Goal: Entertainment & Leisure: Consume media (video, audio)

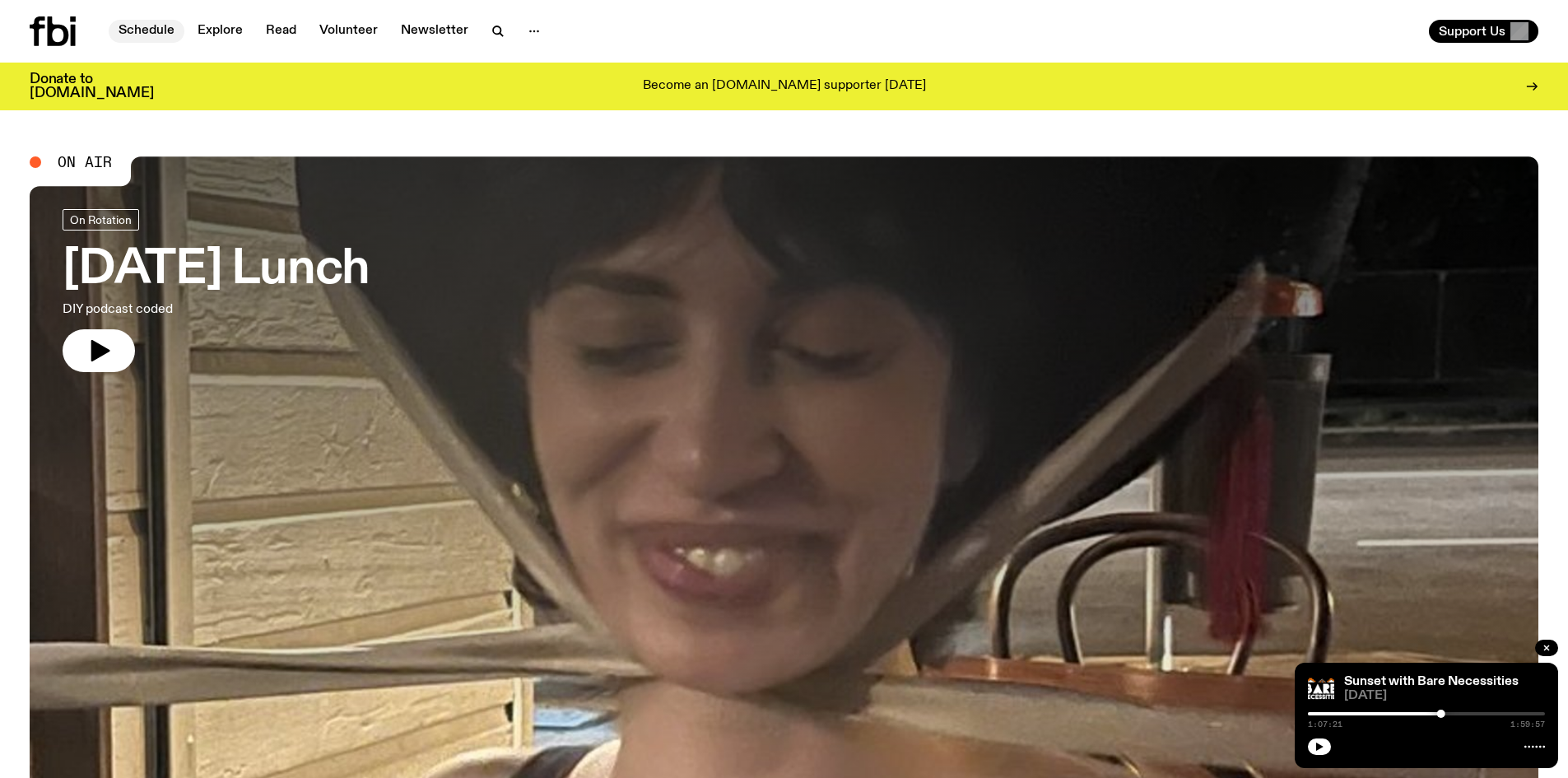
click at [144, 32] on link "Schedule" at bounding box center [146, 30] width 76 height 23
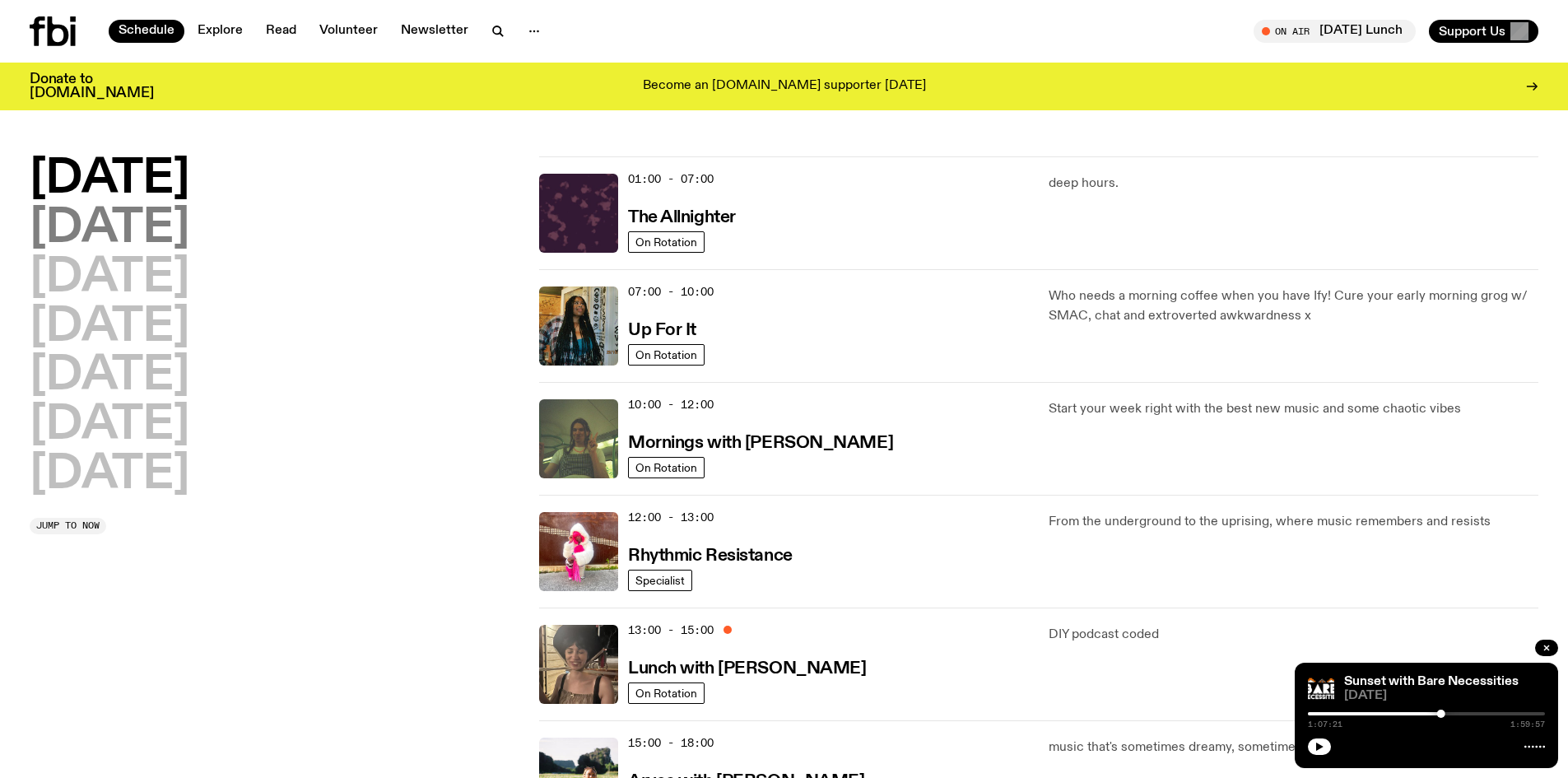
click at [58, 226] on h2 "[DATE]" at bounding box center [109, 228] width 159 height 46
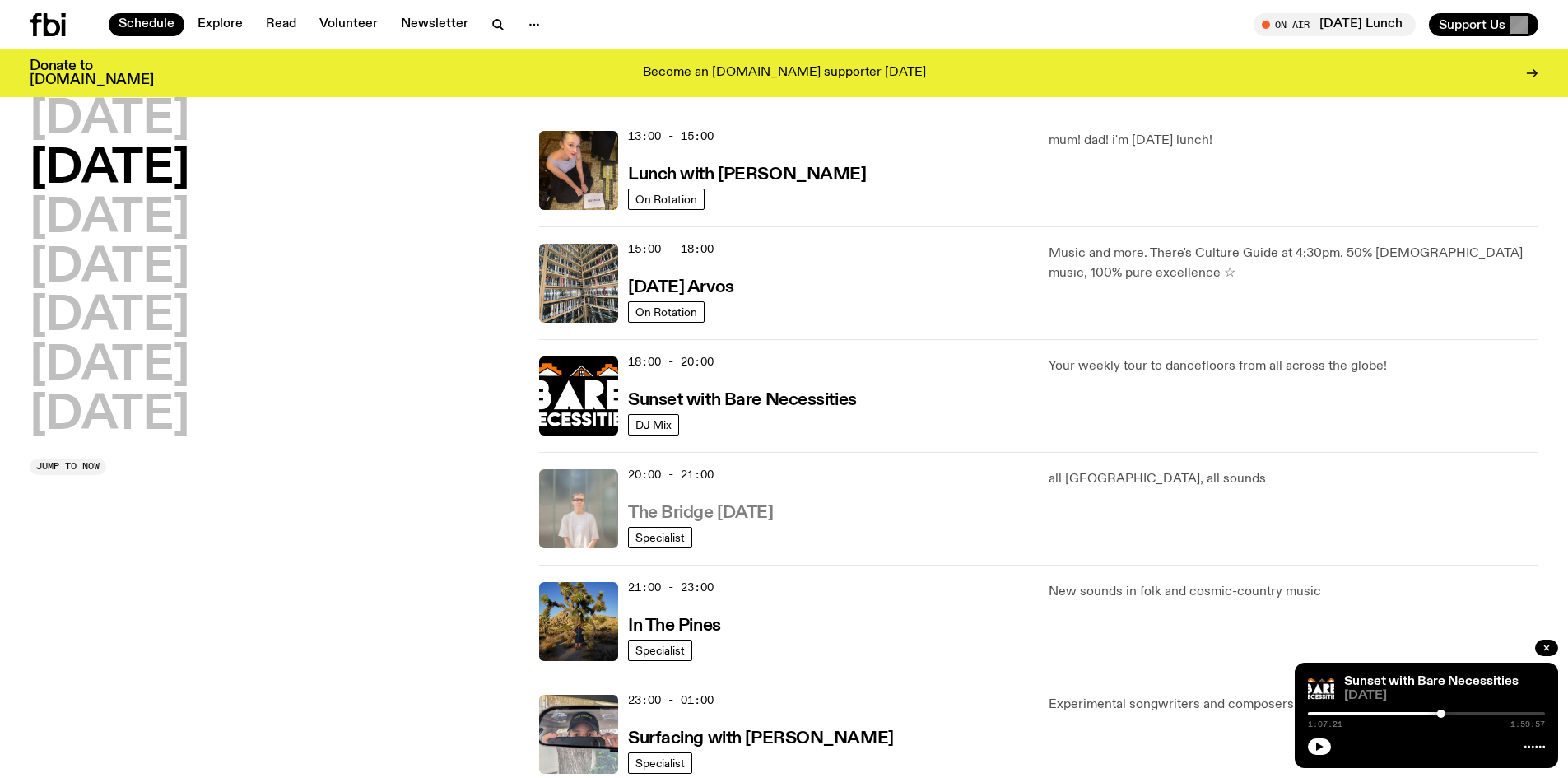
scroll to position [540, 0]
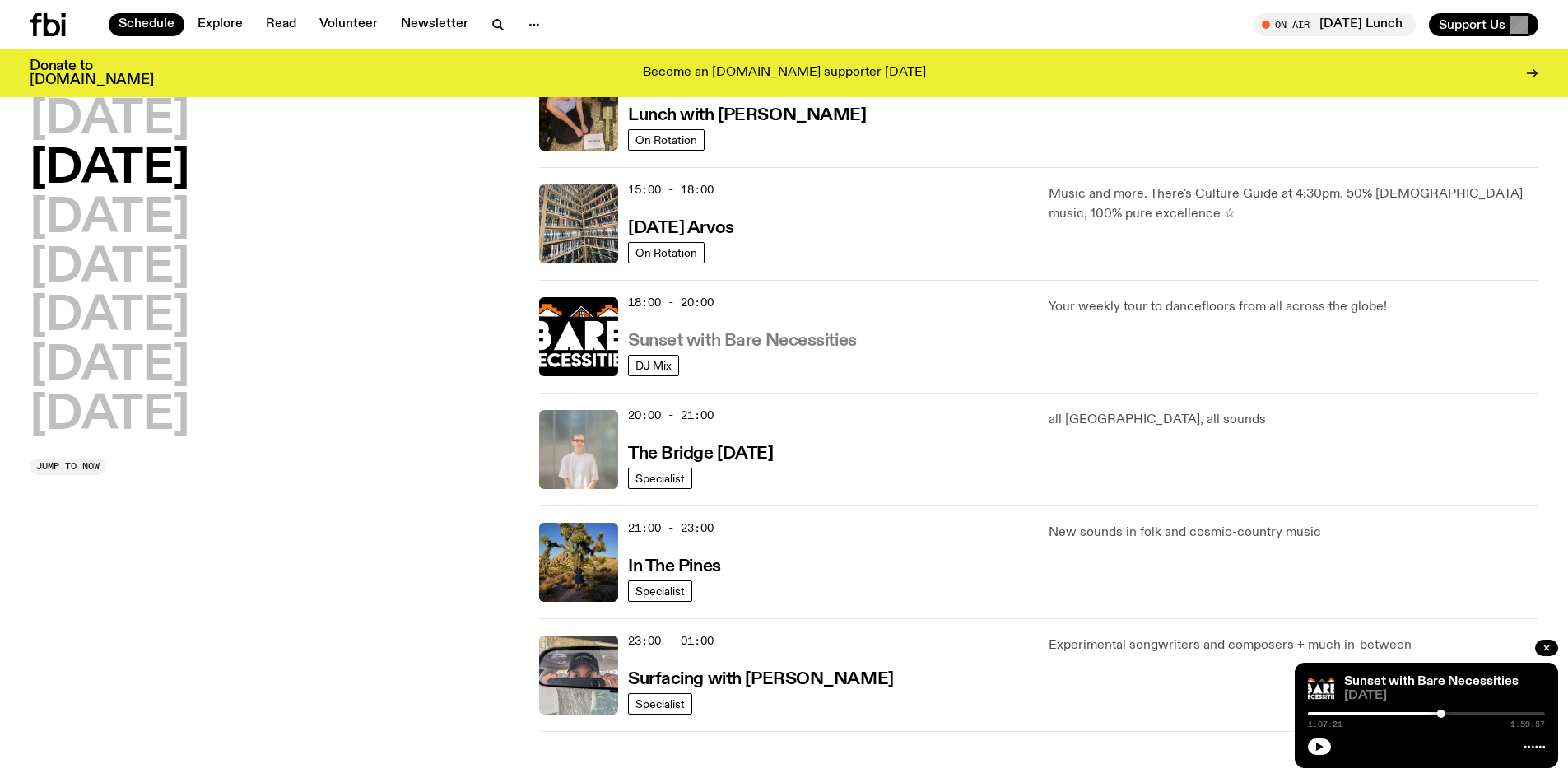
click at [718, 348] on h3 "Sunset with Bare Necessities" at bounding box center [742, 341] width 229 height 18
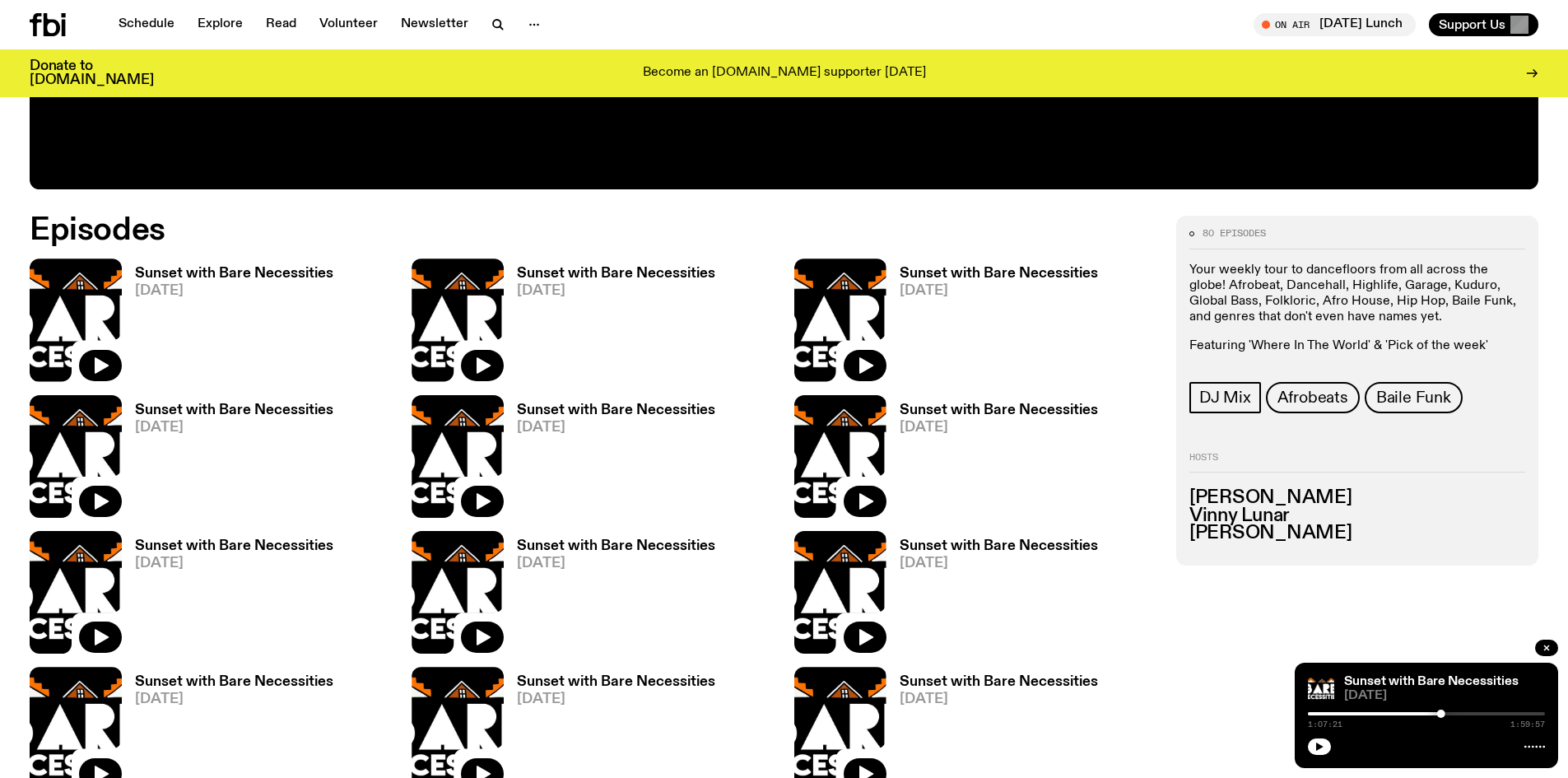
scroll to position [895, 0]
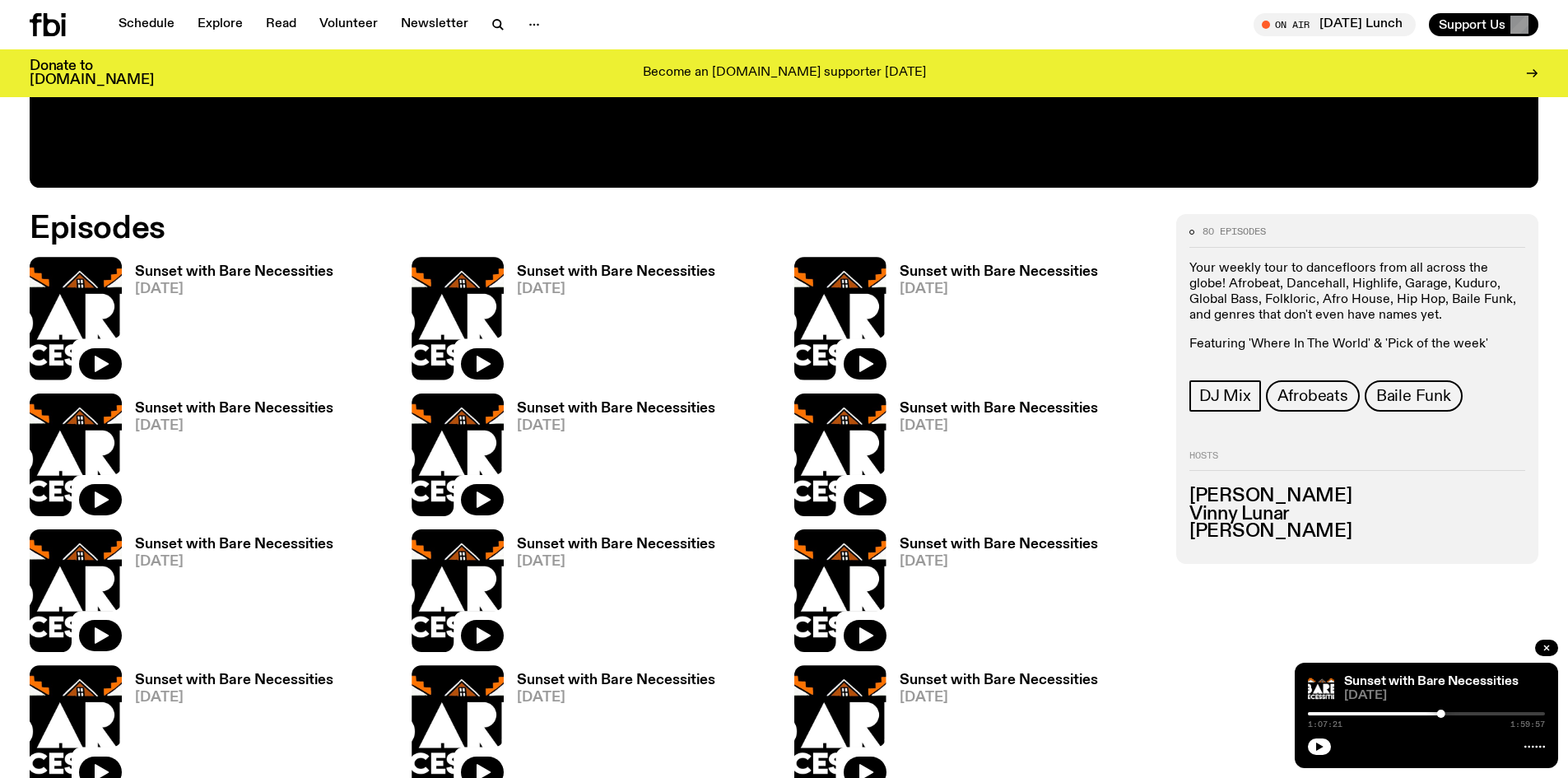
click at [210, 269] on h3 "Sunset with Bare Necessities" at bounding box center [234, 271] width 199 height 14
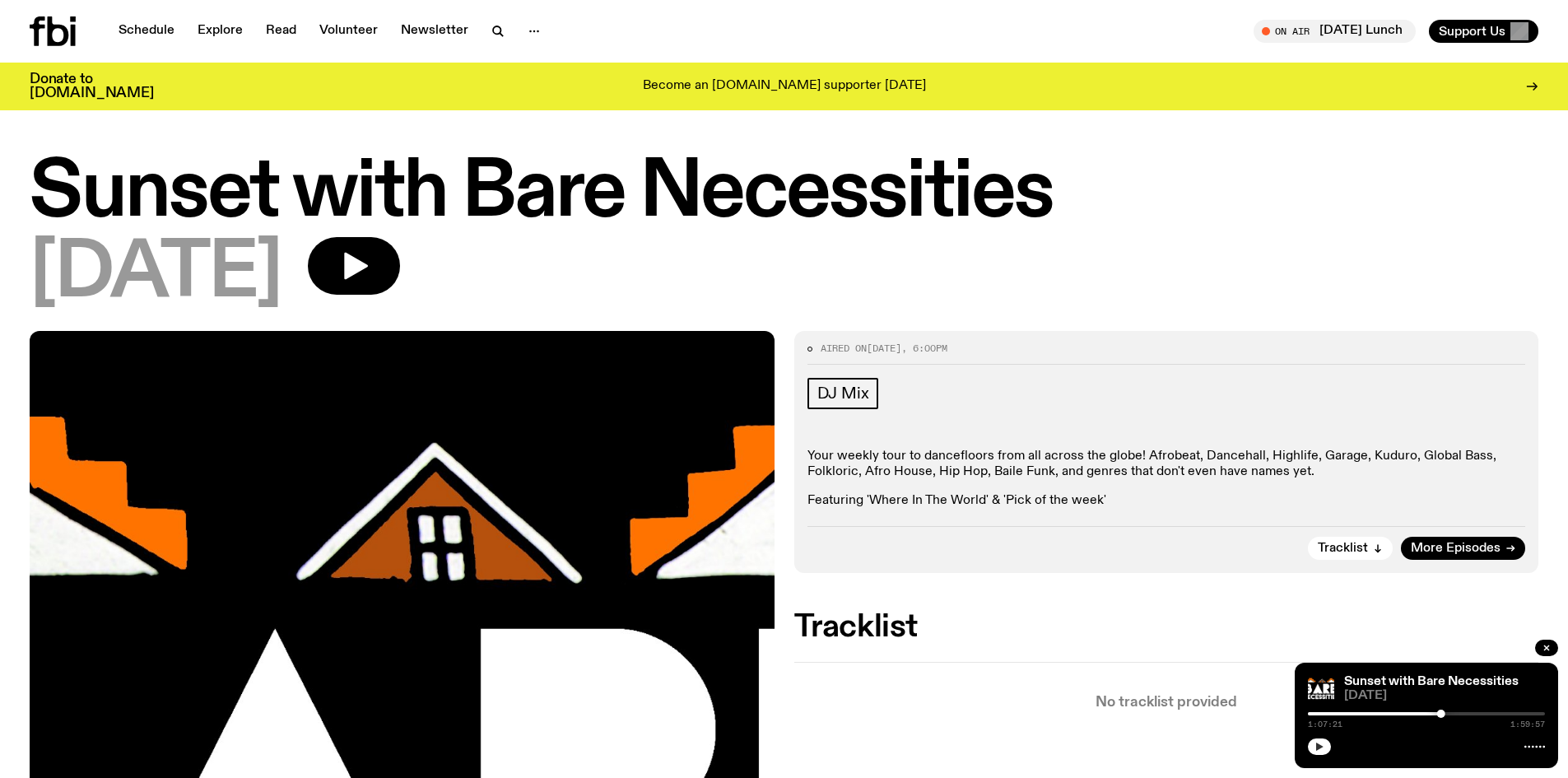
click at [1319, 744] on icon "button" at bounding box center [1319, 747] width 10 height 10
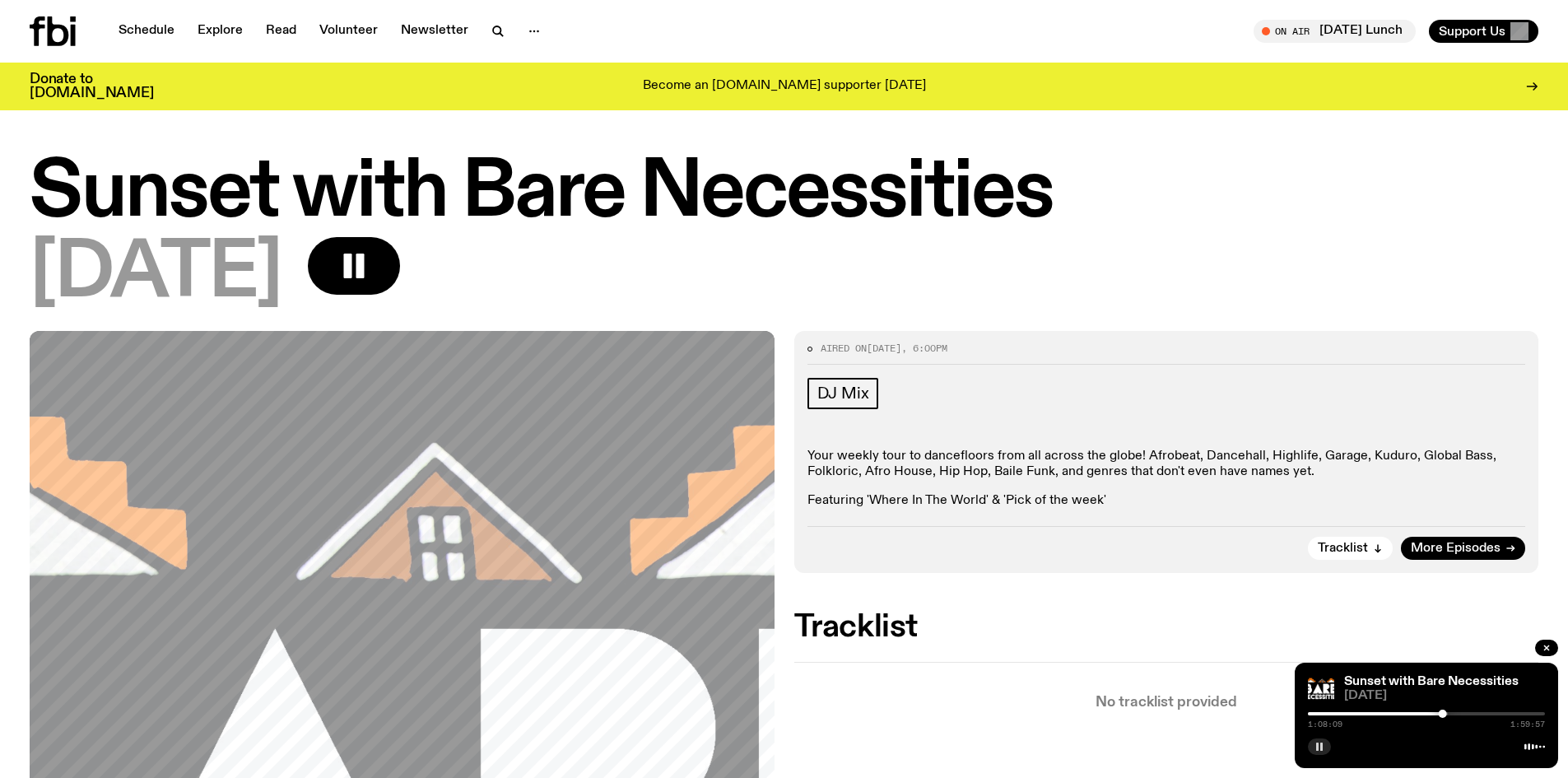
click at [1323, 754] on div "Sunset with Bare Necessities [DATE] 1:08:09 1:59:57" at bounding box center [1426, 715] width 264 height 105
click at [1322, 749] on rect "button" at bounding box center [1321, 747] width 3 height 8
click at [1322, 749] on icon "button" at bounding box center [1319, 747] width 10 height 10
click at [1460, 709] on div "1:10:32 1:59:57" at bounding box center [1426, 719] width 237 height 20
click at [1459, 710] on div "1:10:33 1:59:57" at bounding box center [1426, 719] width 237 height 20
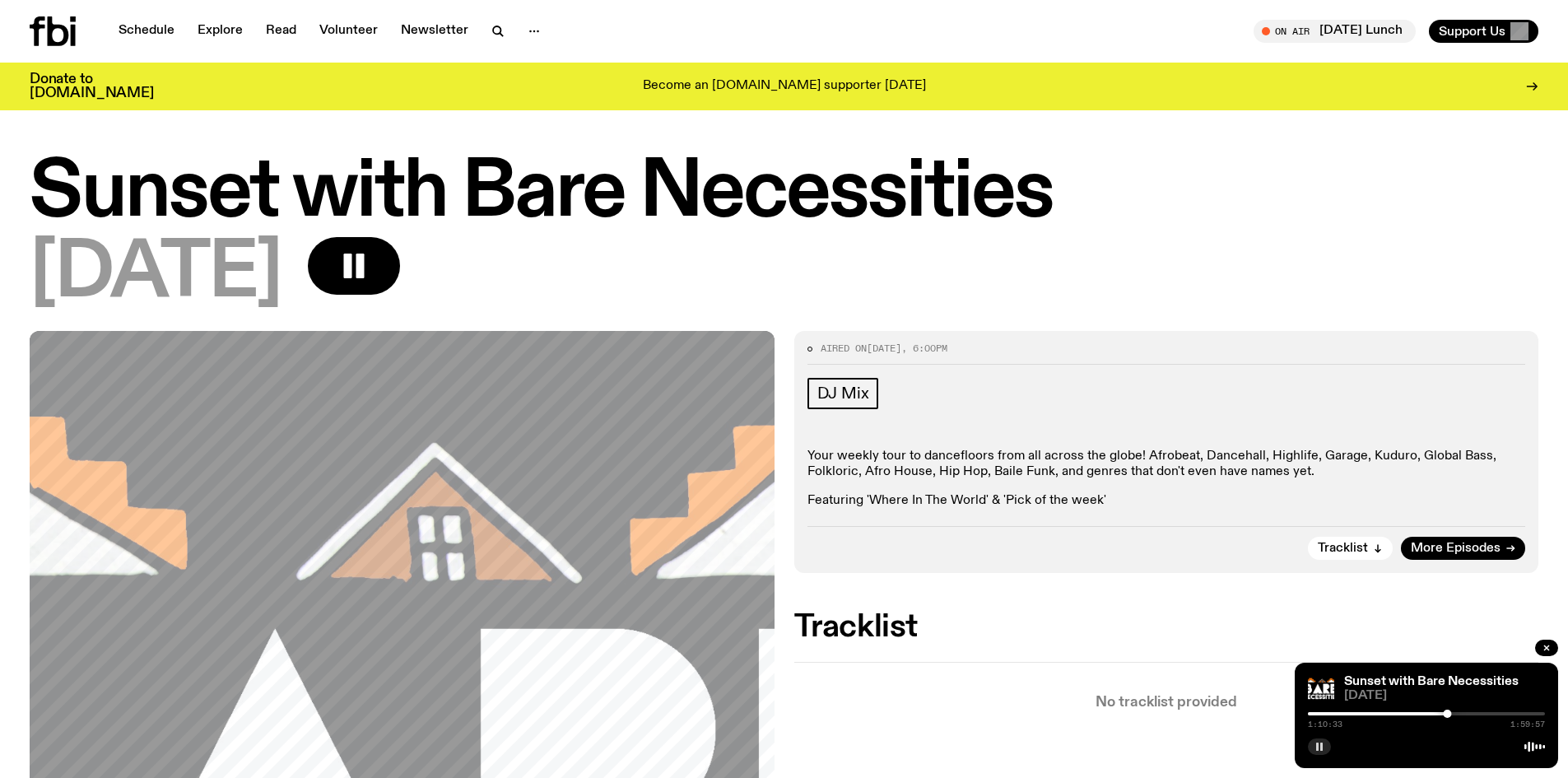
click at [1459, 716] on div "1:10:33 1:59:57" at bounding box center [1426, 719] width 237 height 20
click at [1459, 714] on div at bounding box center [1426, 713] width 237 height 3
click at [1320, 749] on rect "button" at bounding box center [1321, 747] width 3 height 8
